Goal: Complete application form: Complete application form

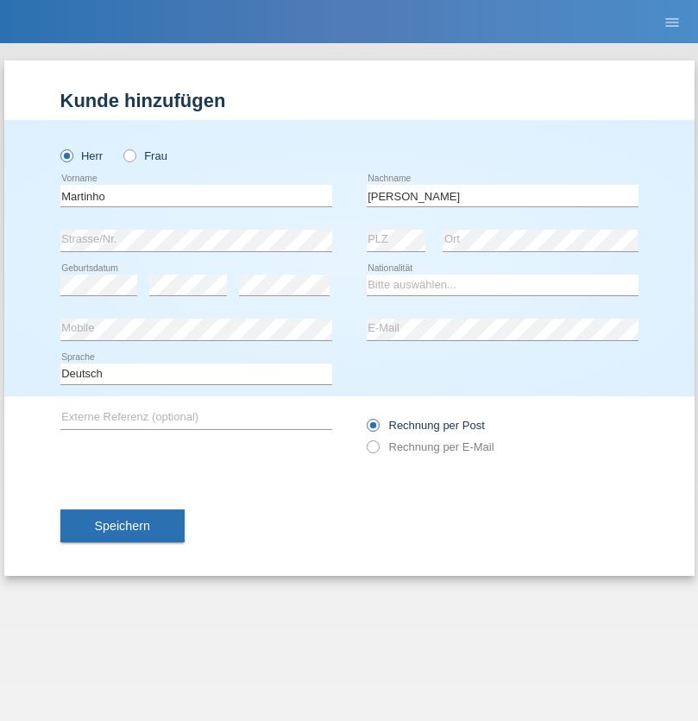
type input "[PERSON_NAME]"
select select "PT"
select select "C"
select select "08"
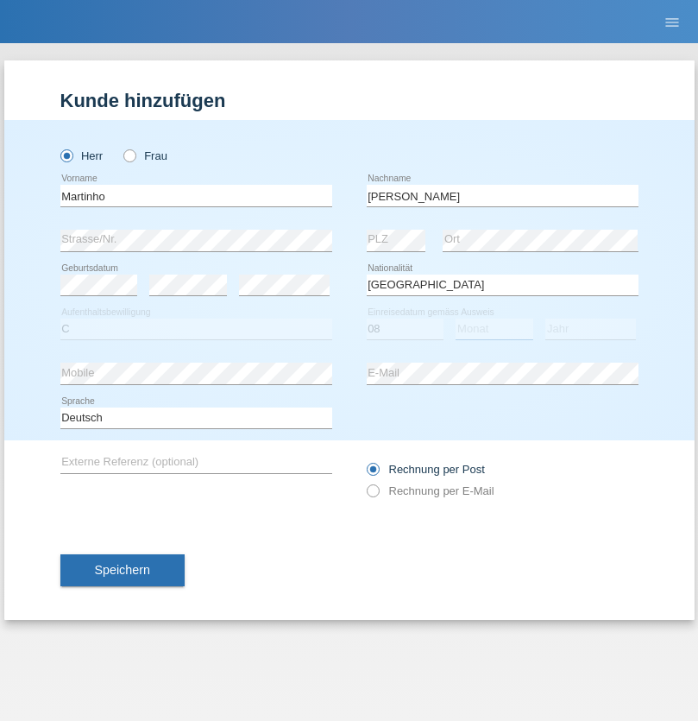
select select "06"
select select "2008"
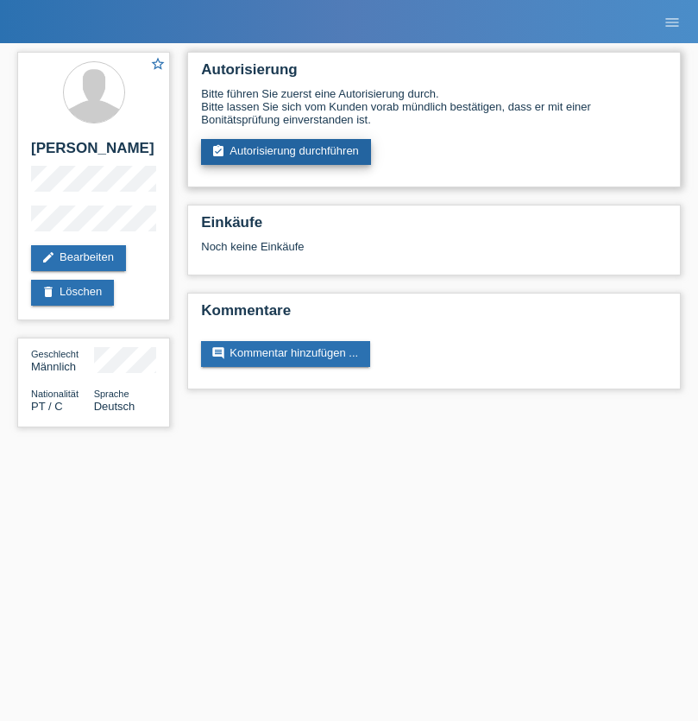
click at [287, 152] on link "assignment_turned_in Autorisierung durchführen" at bounding box center [286, 152] width 170 height 26
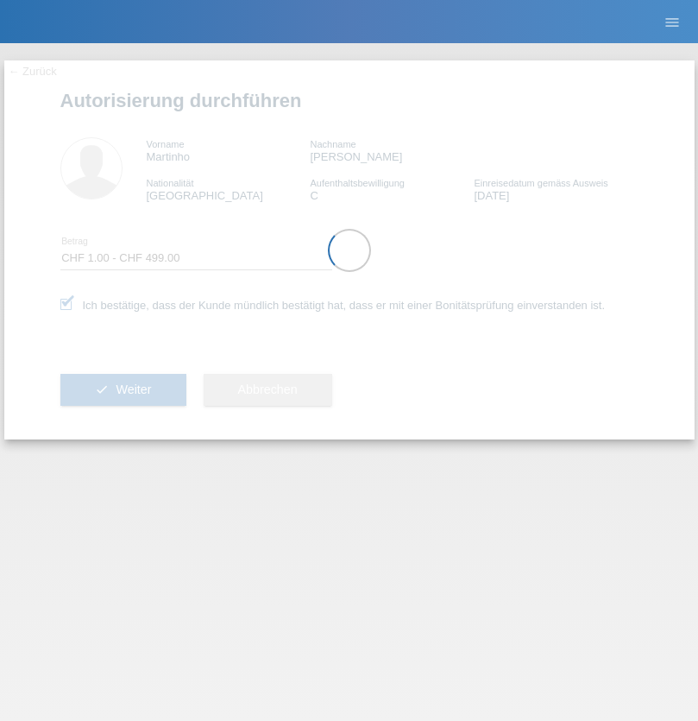
select select "1"
